Goal: Task Accomplishment & Management: Use online tool/utility

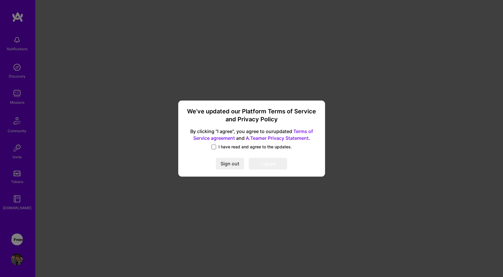
click at [214, 145] on span at bounding box center [214, 147] width 5 height 5
click at [0, 0] on input "I have read and agree to the updates." at bounding box center [0, 0] width 0 height 0
click at [277, 168] on button "I agree" at bounding box center [268, 164] width 38 height 12
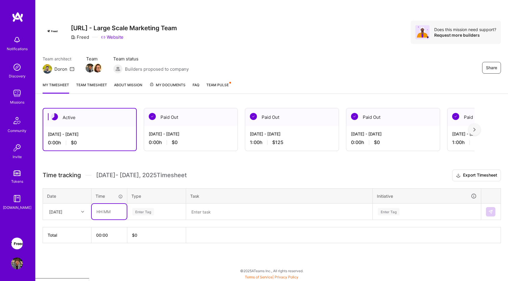
click at [104, 213] on input "text" at bounding box center [109, 212] width 35 height 16
type input "04:00"
click at [140, 212] on div "Enter Tag" at bounding box center [143, 211] width 22 height 9
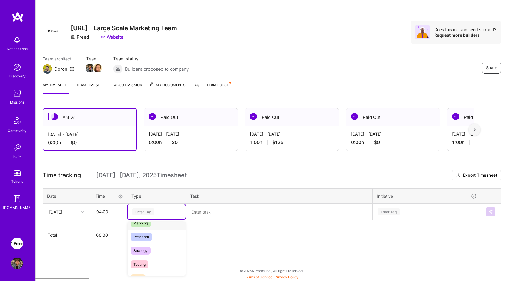
scroll to position [153, 0]
click at [144, 259] on span "Other" at bounding box center [137, 258] width 15 height 8
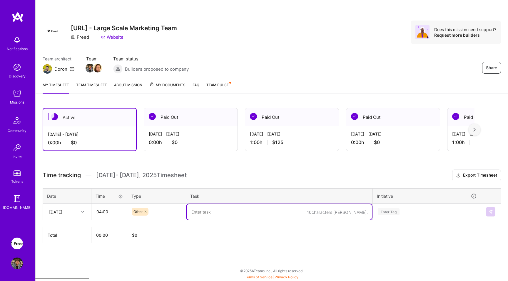
click at [215, 216] on textarea at bounding box center [279, 212] width 185 height 16
type textarea "Offboarding"
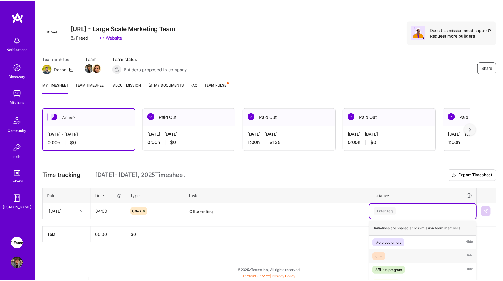
scroll to position [61, 0]
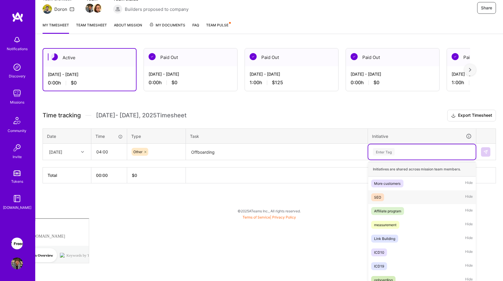
click at [392, 160] on div "option SEO focused, 2 of 11. 11 results available. Use Up and Down to choose op…" at bounding box center [422, 152] width 108 height 15
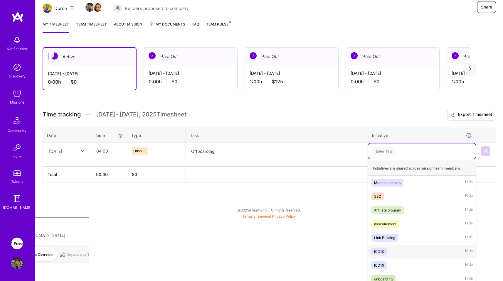
click at [384, 245] on div "ICD10 Hide" at bounding box center [422, 252] width 108 height 14
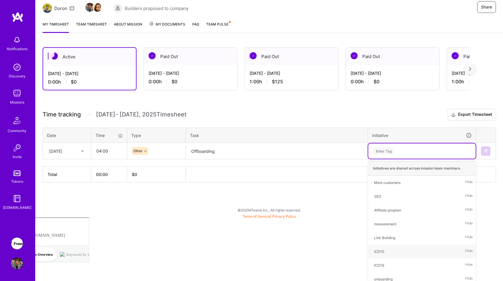
scroll to position [0, 0]
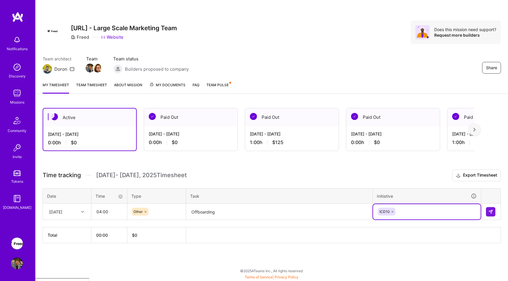
click at [380, 185] on div "Time tracking [DATE] - [DATE] Timesheet Export Timesheet Date Time Type Task In…" at bounding box center [272, 207] width 458 height 74
click at [493, 212] on button at bounding box center [490, 211] width 9 height 9
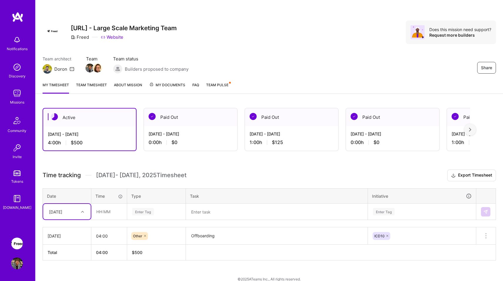
click at [89, 85] on link "Team timesheet" at bounding box center [91, 88] width 31 height 12
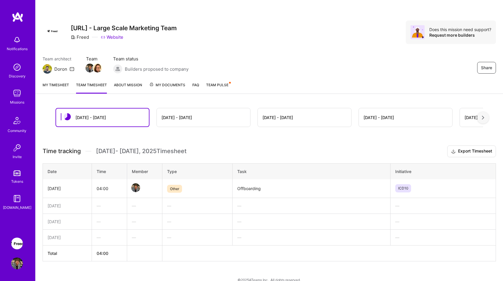
click at [49, 87] on link "My timesheet" at bounding box center [56, 88] width 26 height 12
